Goal: Use online tool/utility: Use online tool/utility

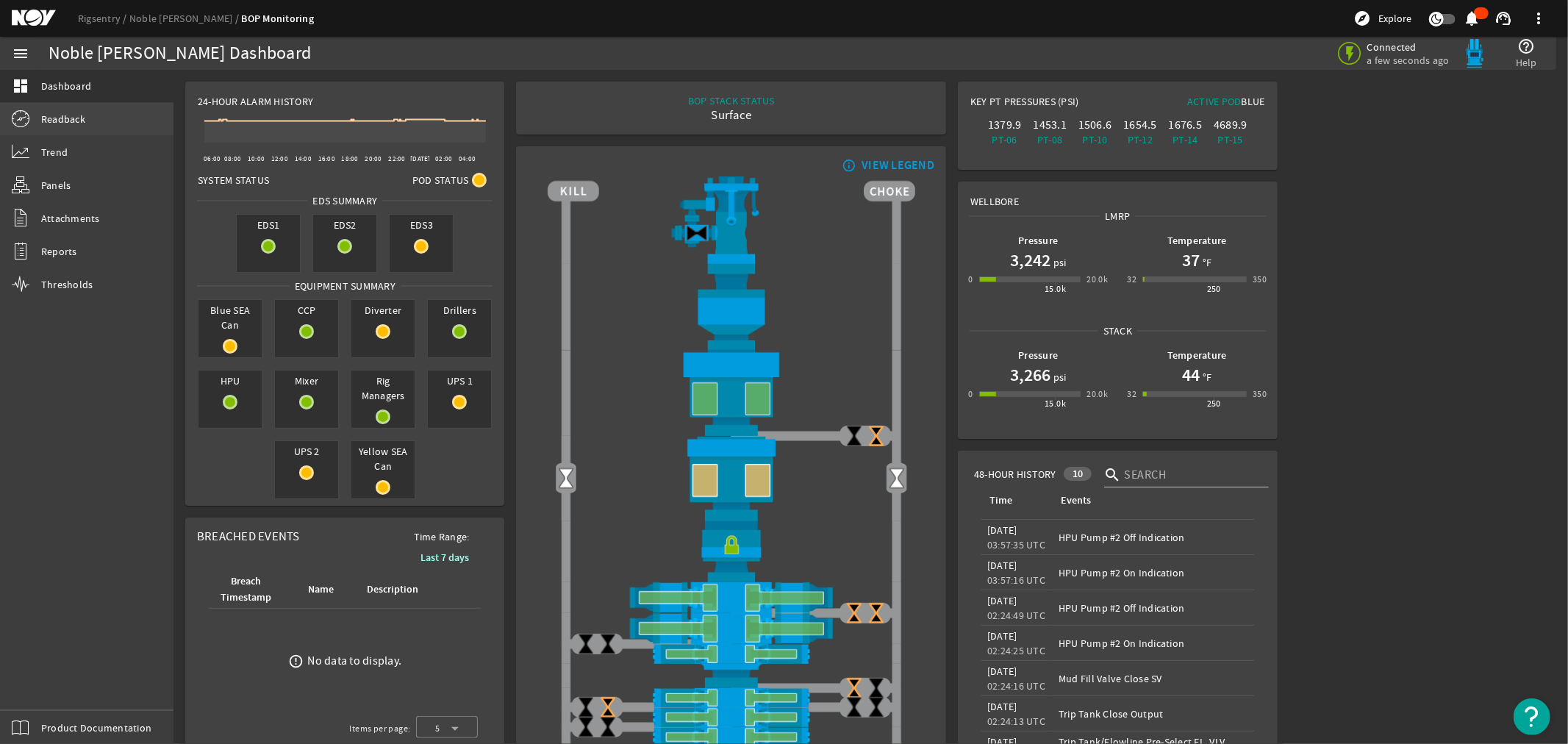
click at [70, 120] on span "Readback" at bounding box center [63, 119] width 44 height 15
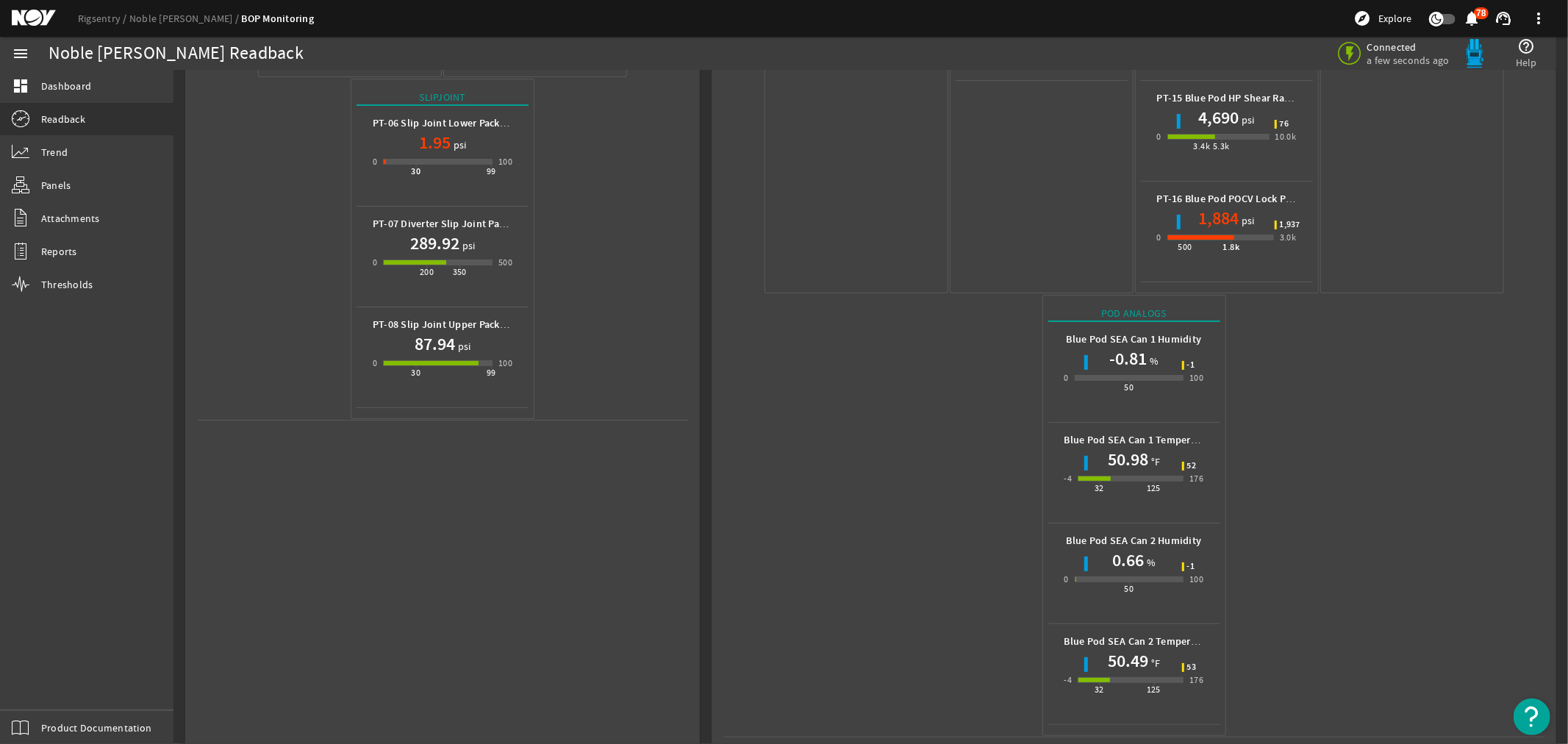
scroll to position [581, 0]
click at [38, 17] on mat-icon at bounding box center [45, 17] width 66 height 17
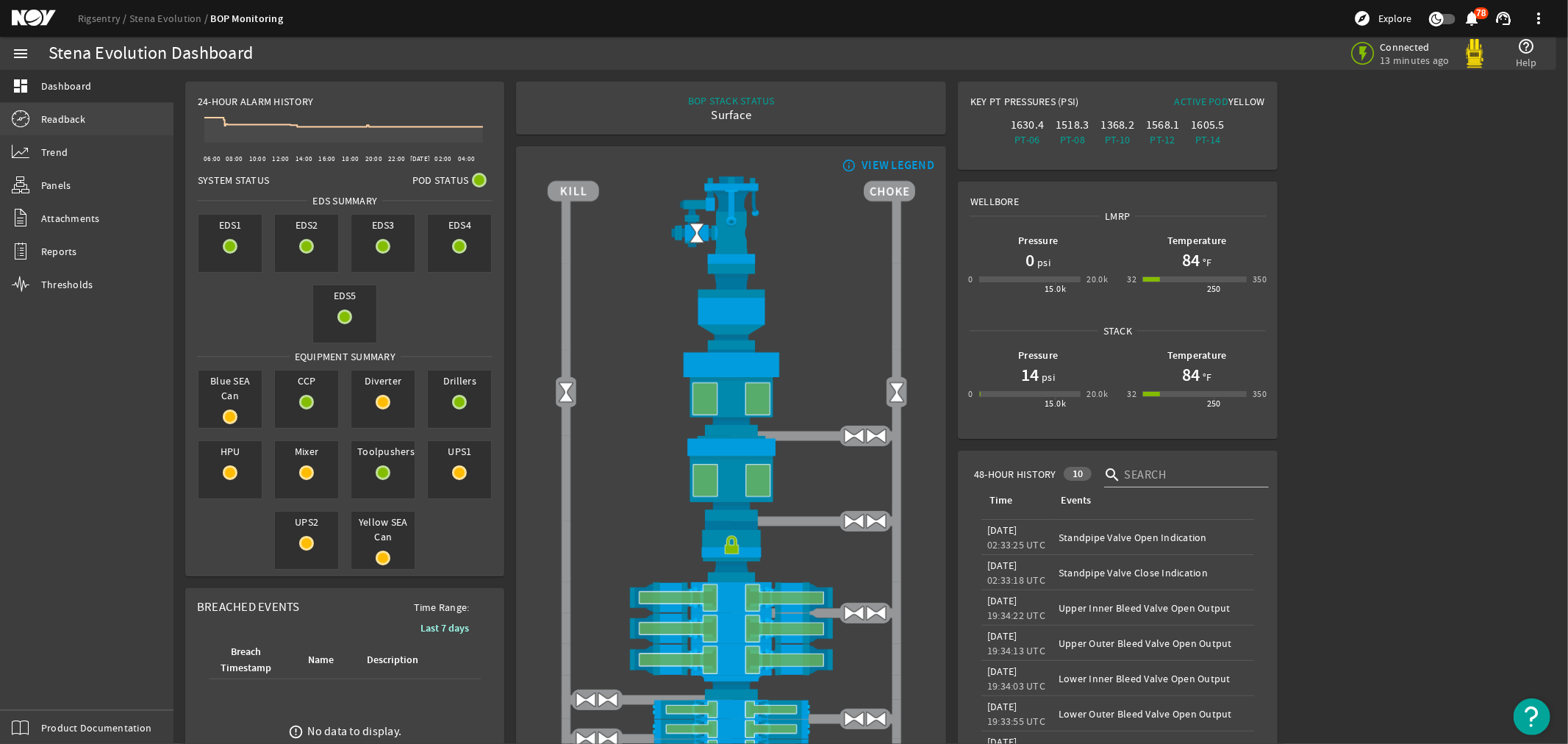
click at [46, 117] on span "Readback" at bounding box center [63, 119] width 44 height 15
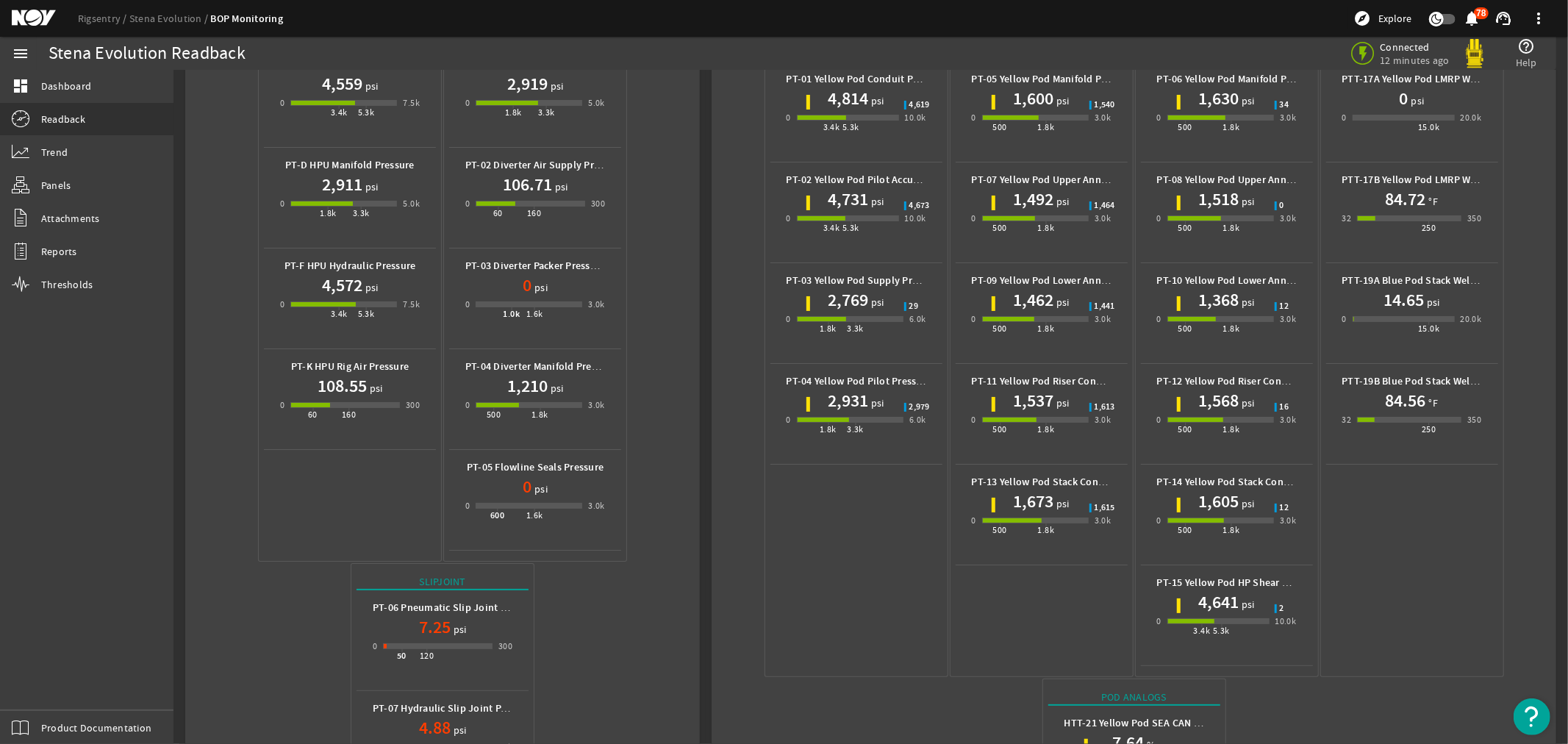
scroll to position [481, 0]
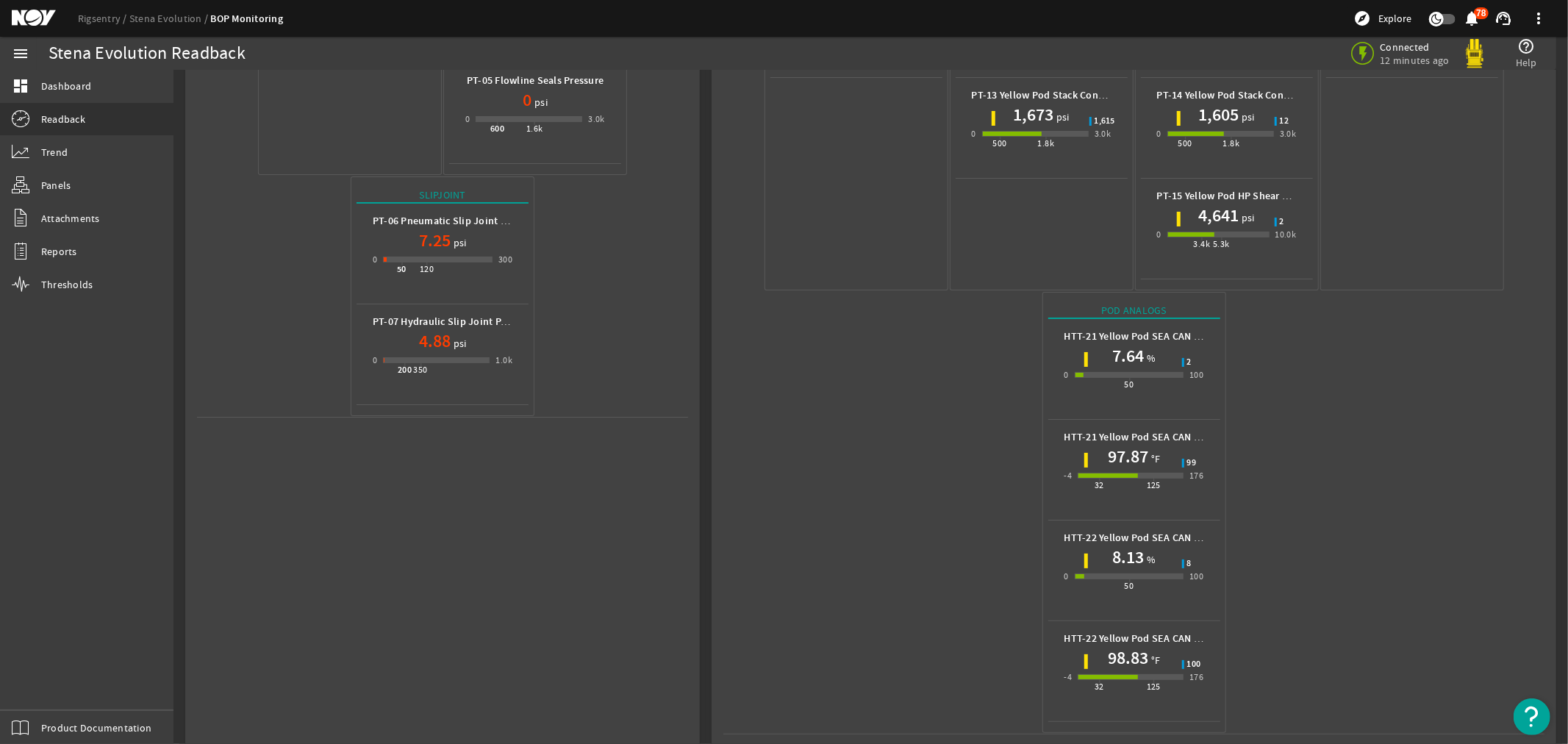
click at [24, 17] on mat-icon at bounding box center [45, 17] width 66 height 17
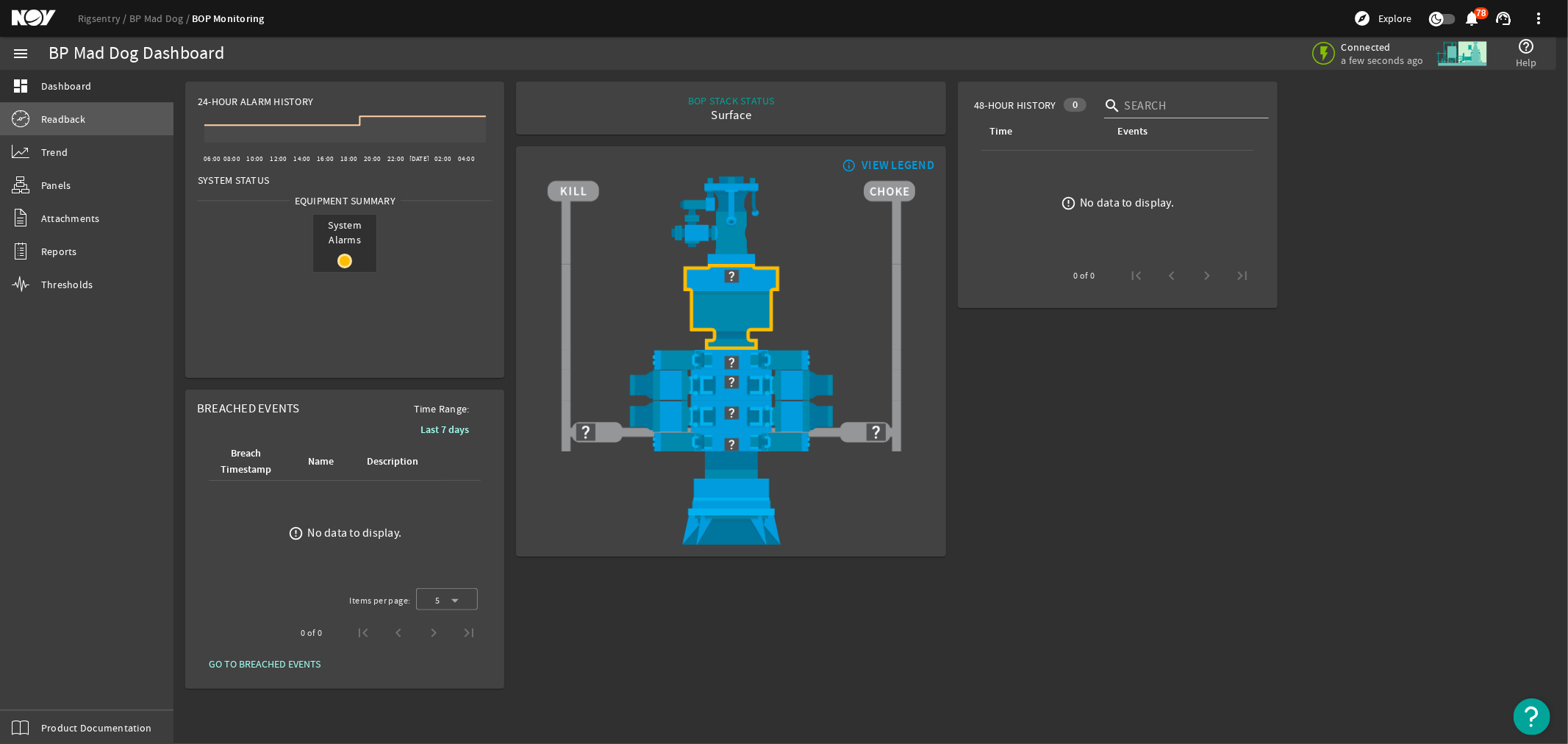
click at [61, 120] on span "Readback" at bounding box center [63, 119] width 44 height 15
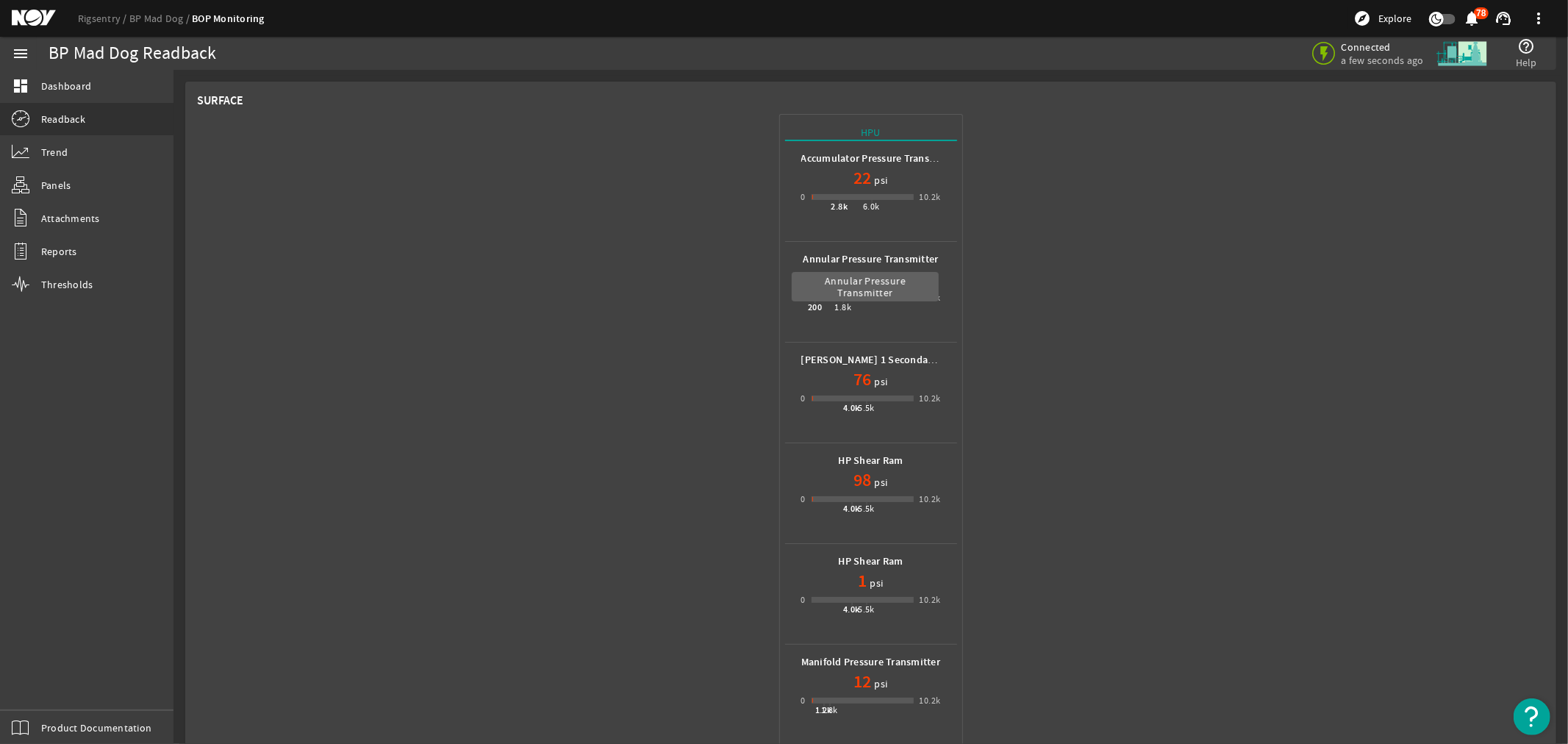
click at [843, 258] on b "Annular Pressure Transmitter" at bounding box center [870, 259] width 135 height 14
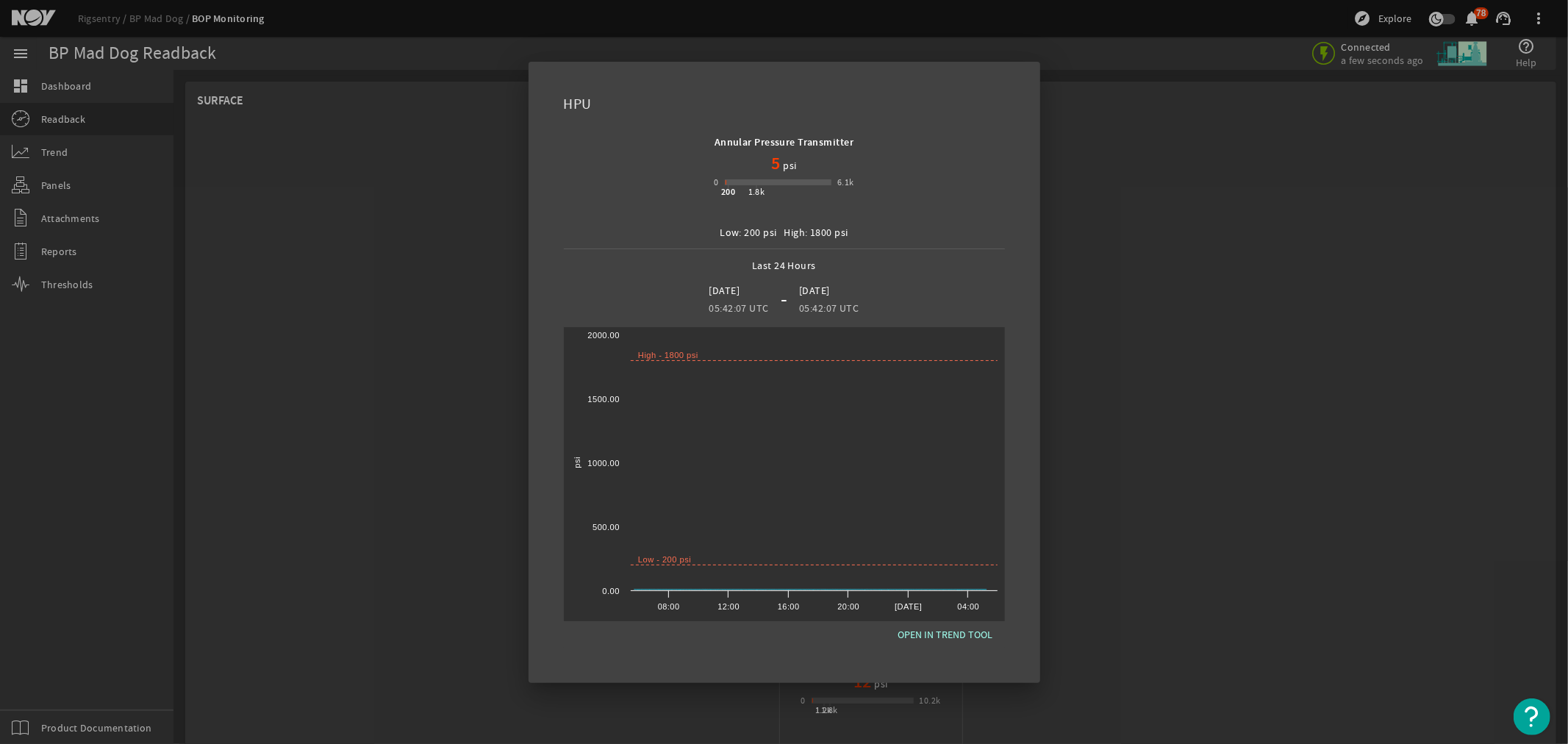
click at [1159, 275] on div at bounding box center [784, 372] width 1568 height 744
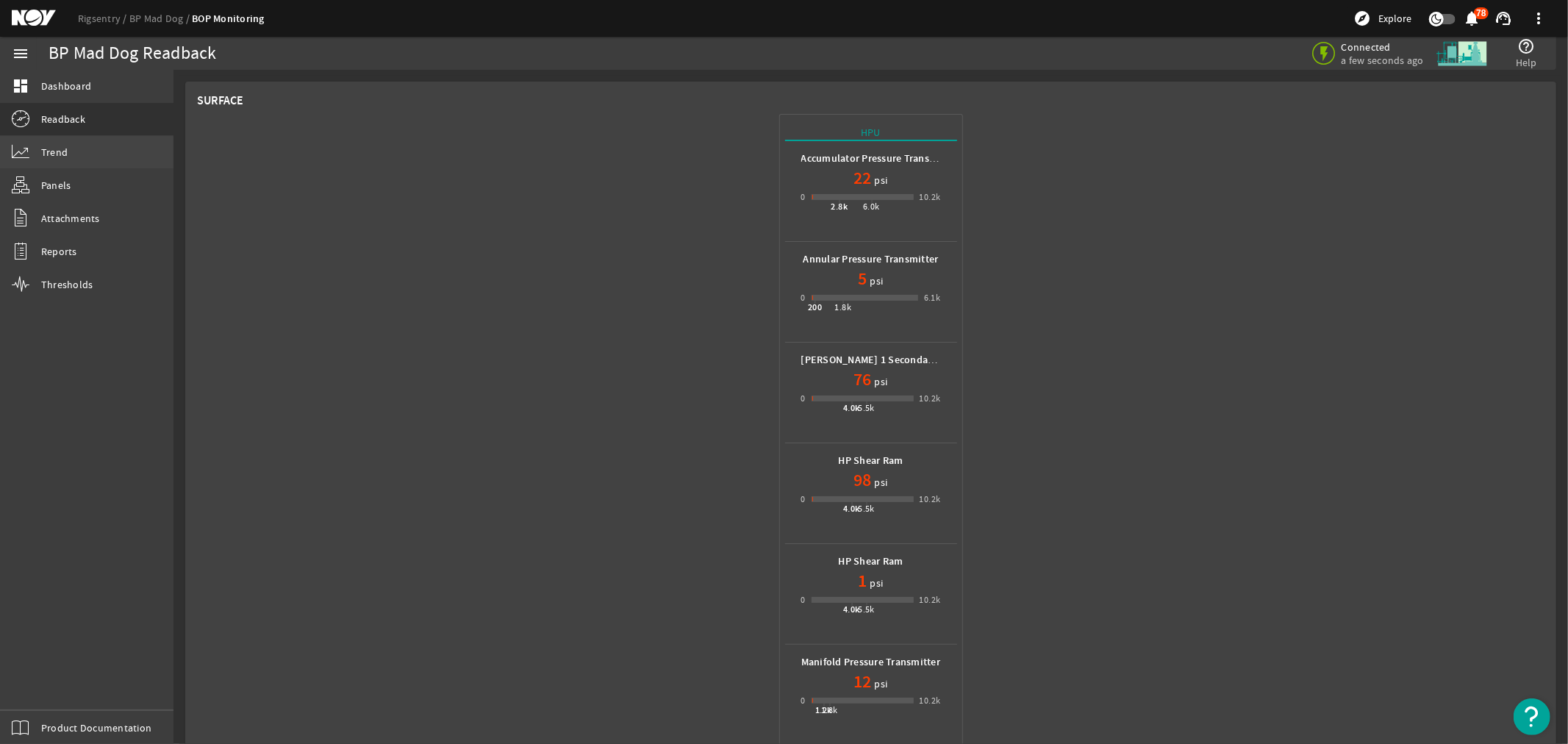
click at [53, 150] on span "Trend" at bounding box center [54, 152] width 27 height 15
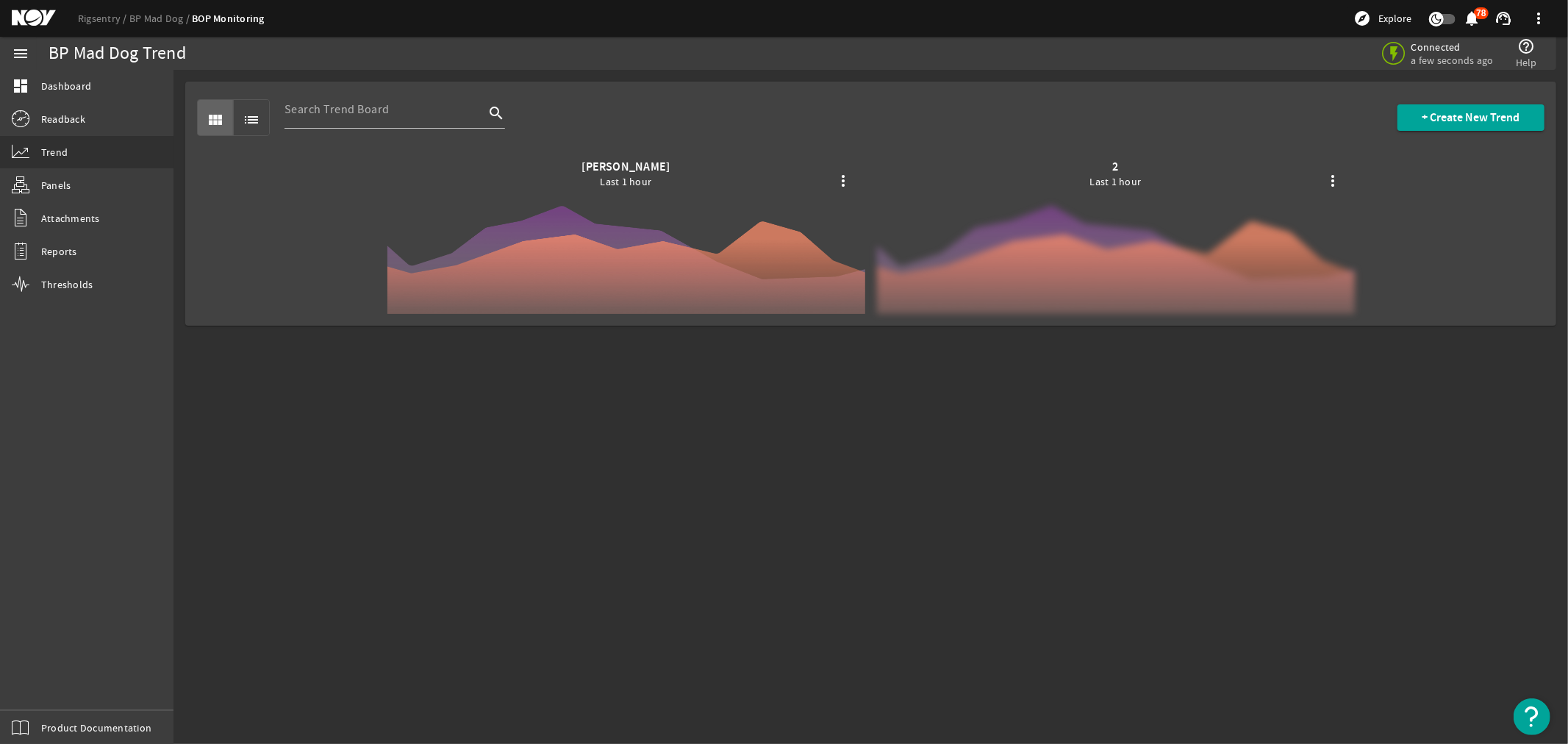
click at [1077, 259] on div at bounding box center [1115, 237] width 477 height 154
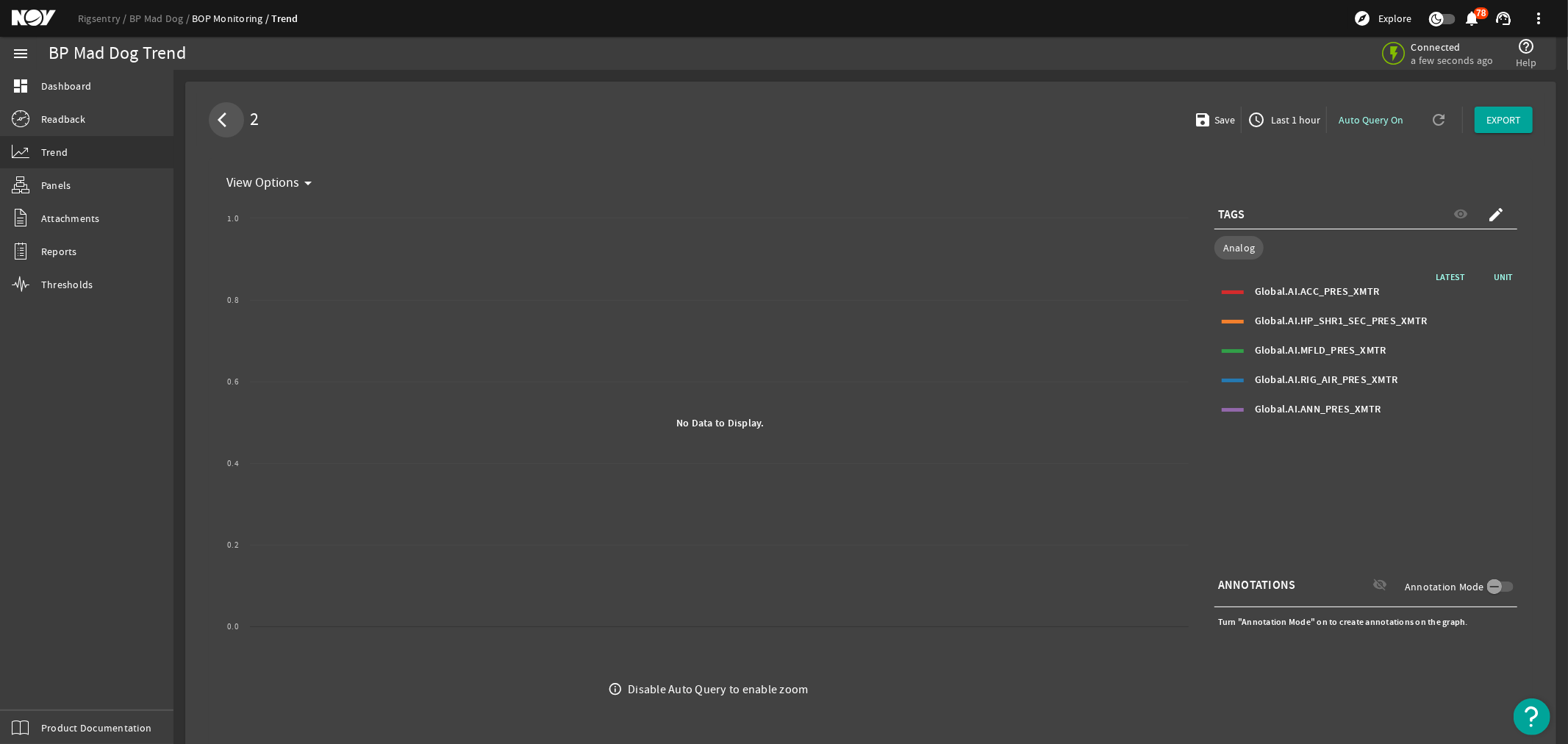
click at [224, 117] on mat-icon "arrow_back_ios" at bounding box center [226, 119] width 17 height 17
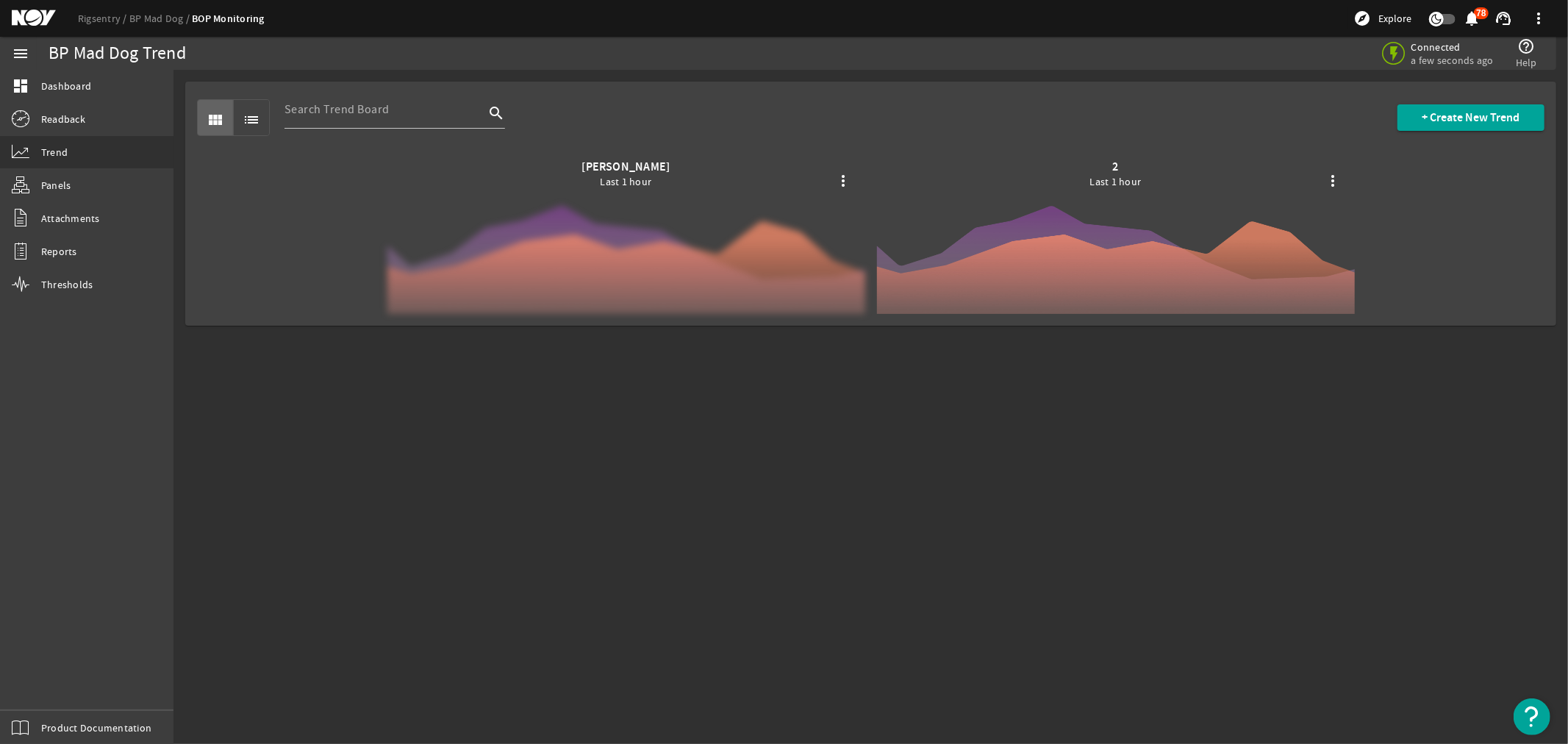
click at [634, 209] on div at bounding box center [626, 237] width 477 height 154
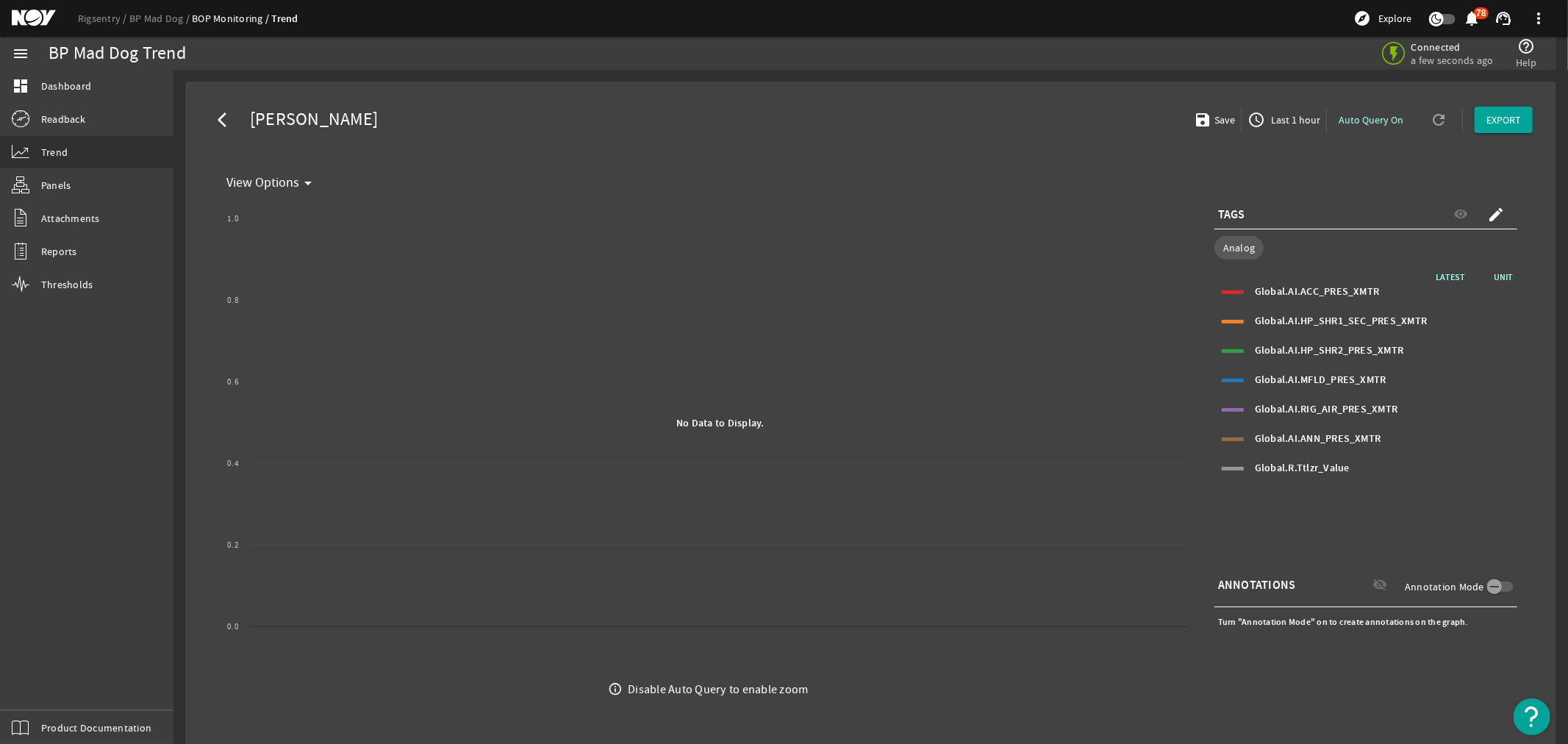
click at [222, 116] on mat-icon "arrow_back_ios" at bounding box center [226, 119] width 17 height 17
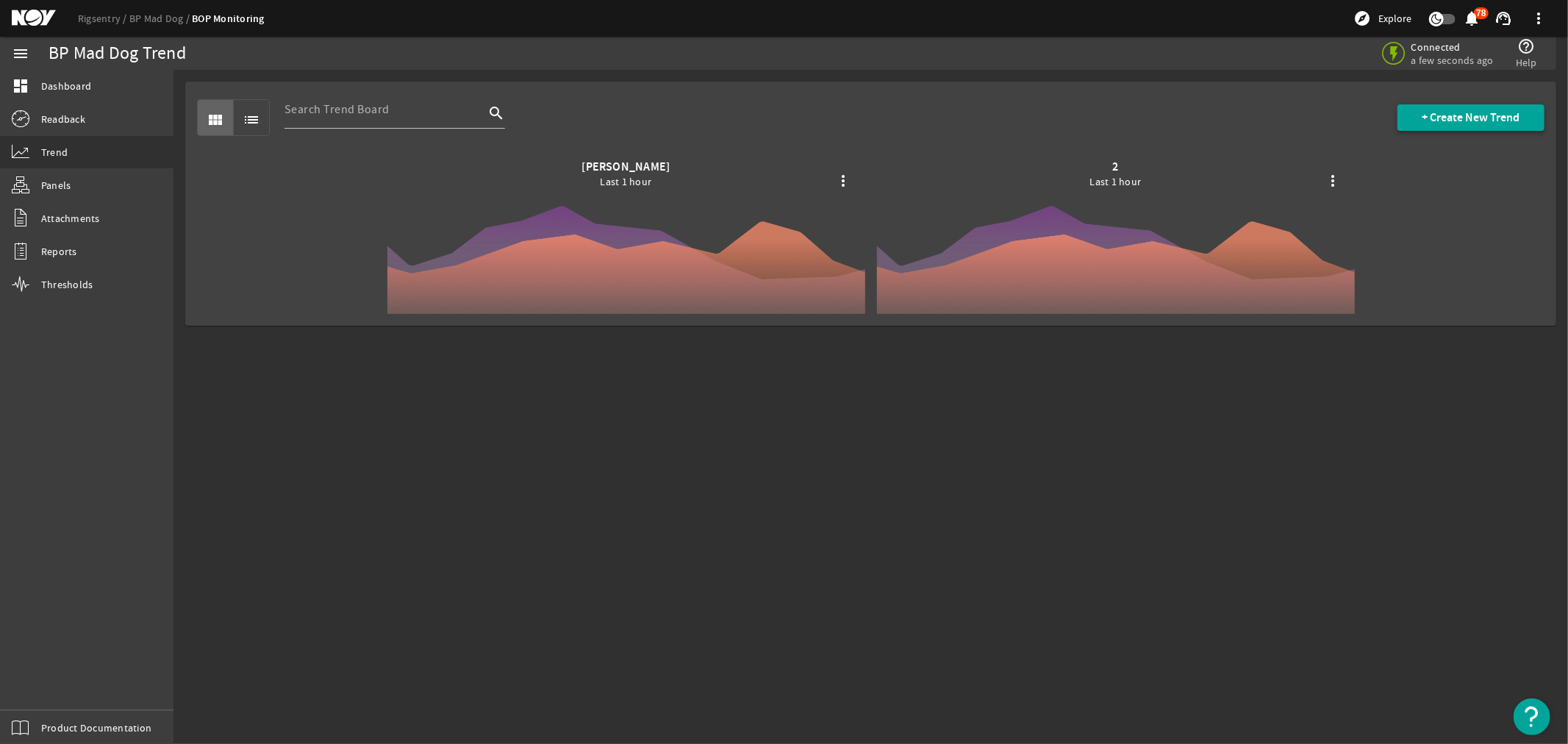
click at [1445, 118] on span "+ Create New Trend" at bounding box center [1471, 118] width 98 height 15
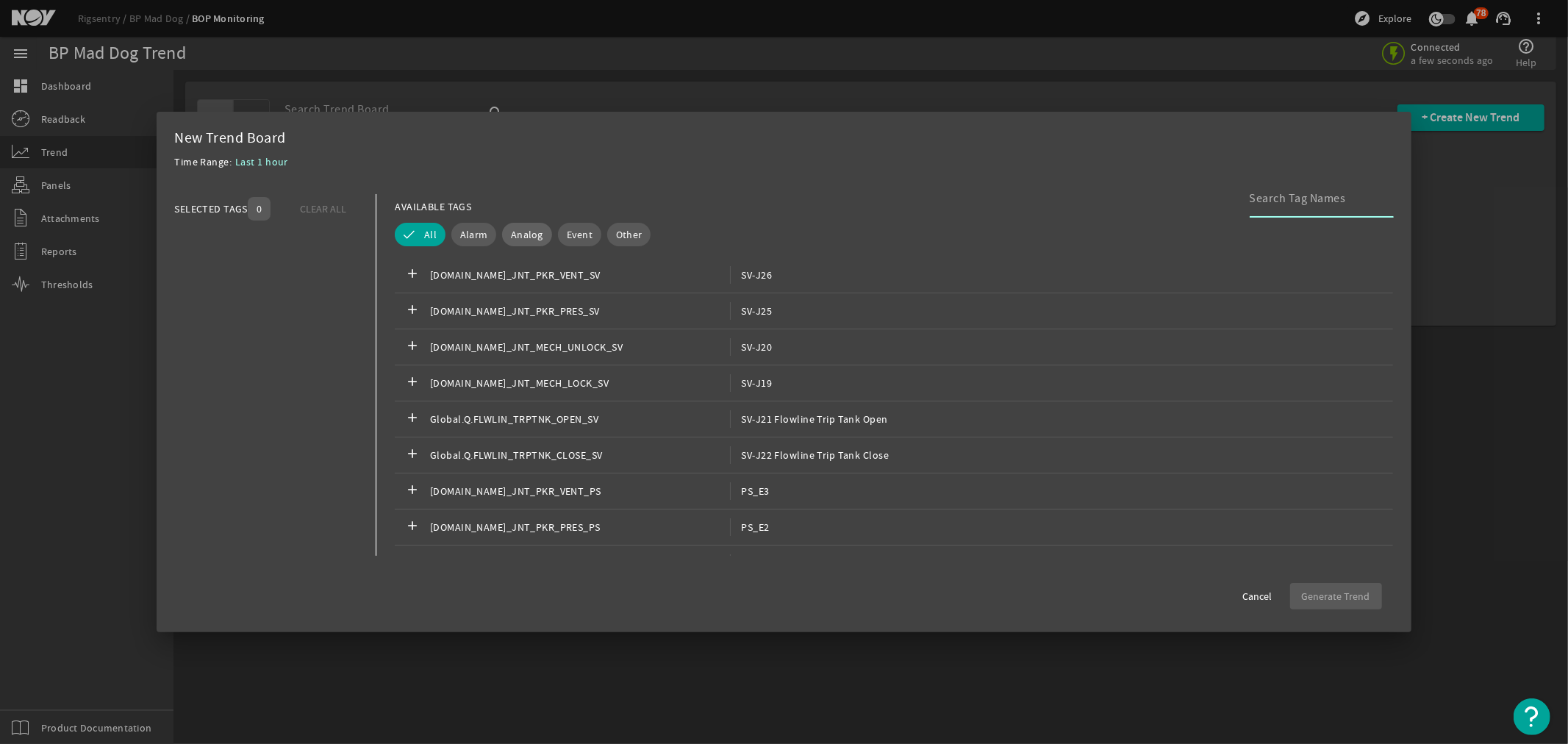
click at [513, 236] on span "Analog" at bounding box center [527, 234] width 32 height 15
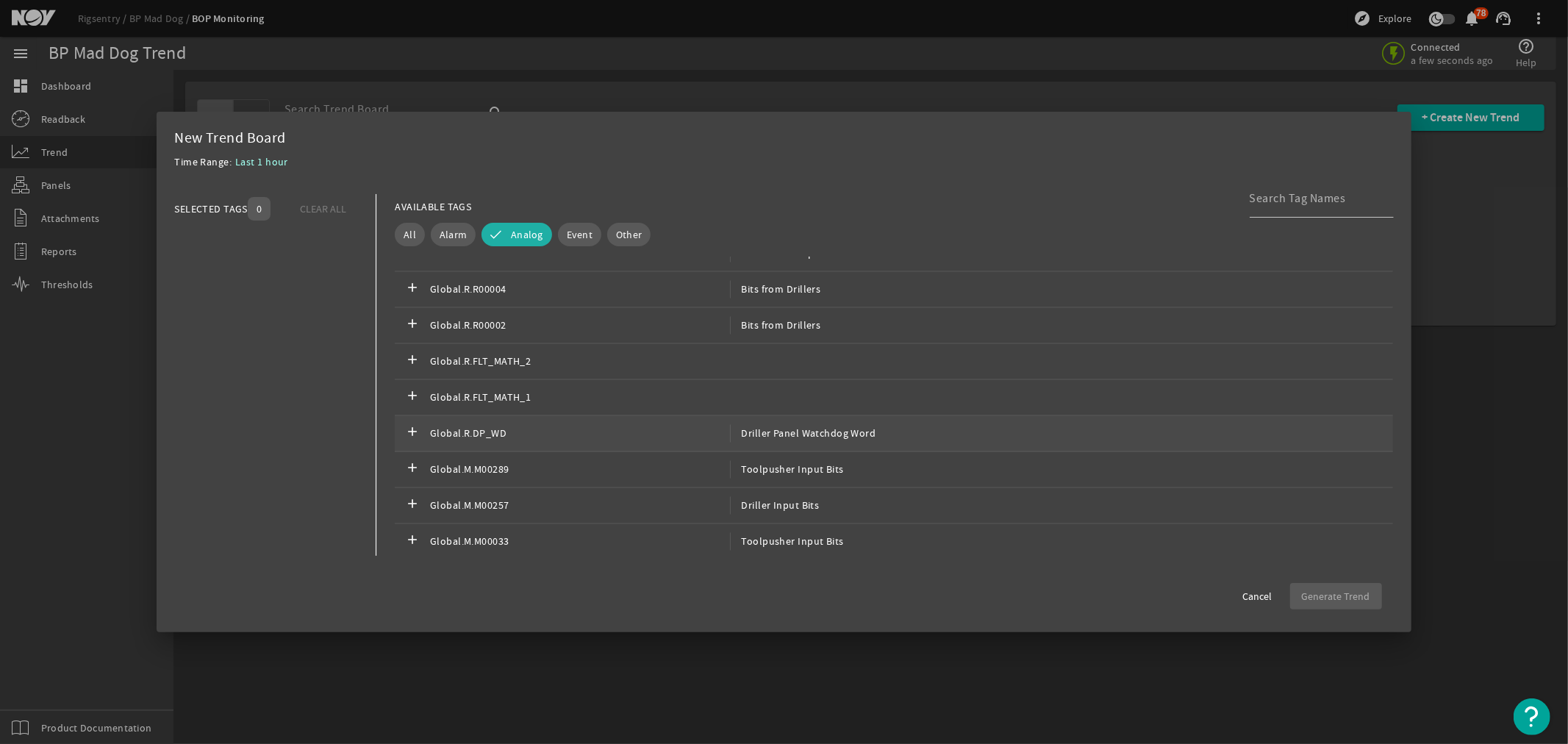
scroll to position [2539, 0]
click at [501, 537] on span "Global.AI.ANN_PRES_XMTR" at bounding box center [579, 537] width 300 height 17
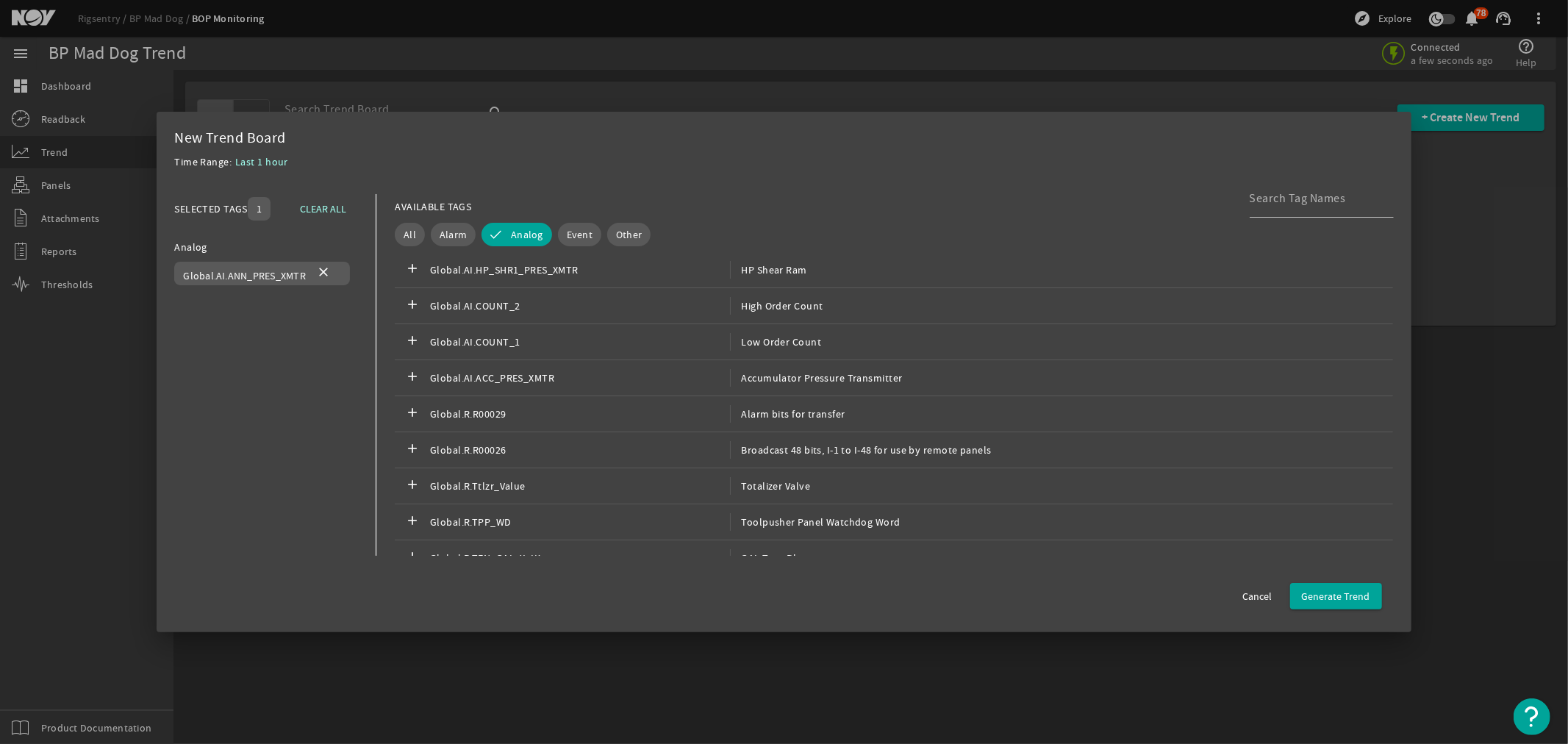
scroll to position [0, 0]
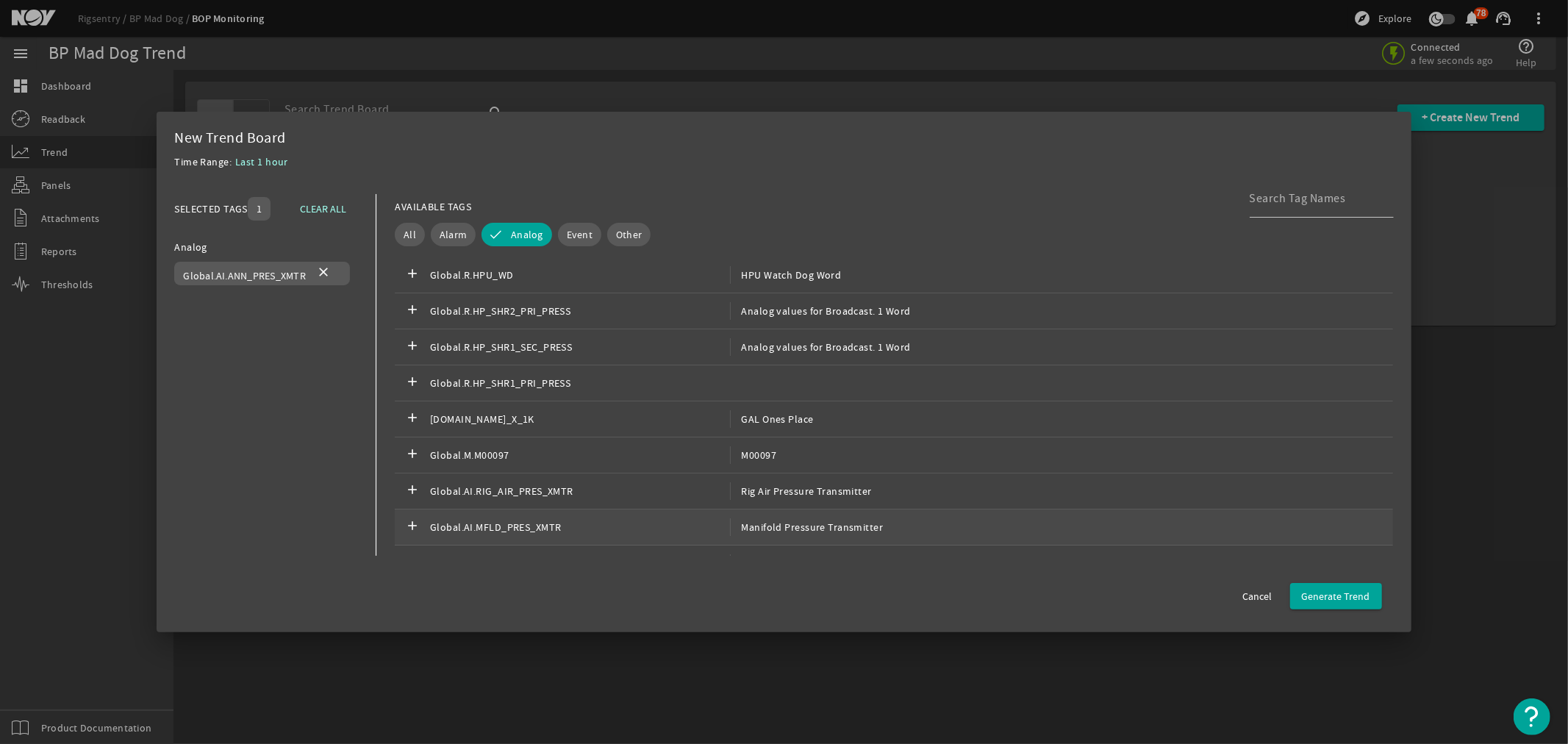
click at [802, 523] on span "Manifold Pressure Transmitter" at bounding box center [806, 527] width 153 height 17
click at [799, 481] on div "add Global.AI.RIG_AIR_PRES_XMTR Rig Air Pressure Transmitter" at bounding box center [893, 491] width 998 height 36
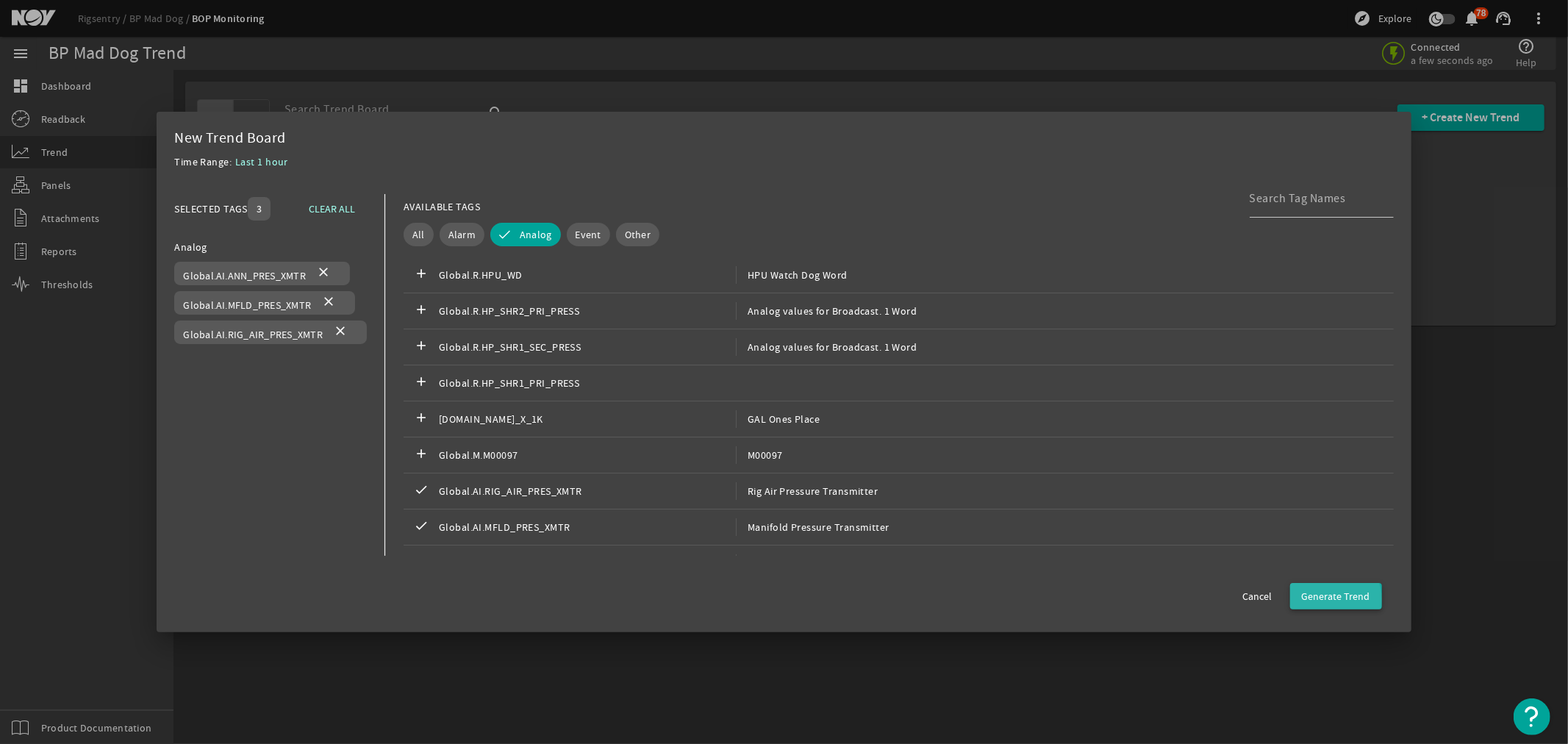
click at [1325, 601] on span "Generate Trend" at bounding box center [1336, 596] width 68 height 15
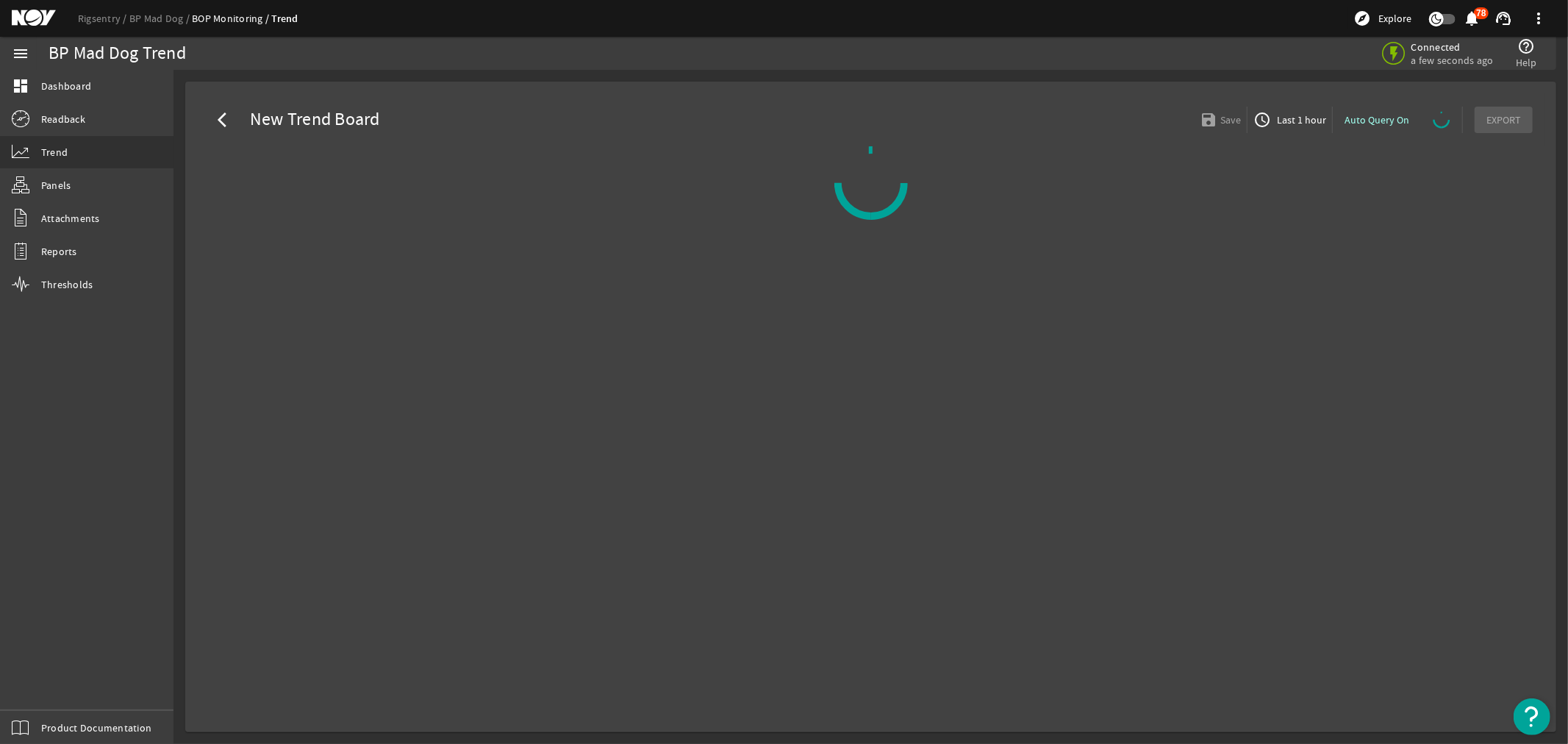
select select "30M"
